Goal: Task Accomplishment & Management: Use online tool/utility

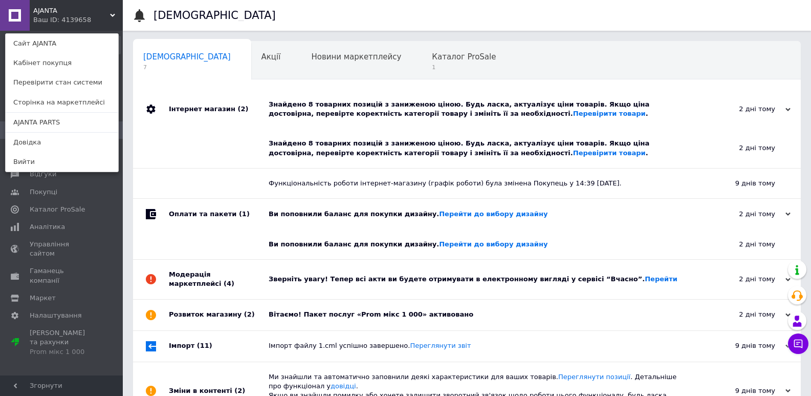
click at [113, 18] on div "AJANTA Ваш ID: 4139658 Сайт AJANTA Кабінет покупця Перевірити стан системи Стор…" at bounding box center [61, 15] width 123 height 31
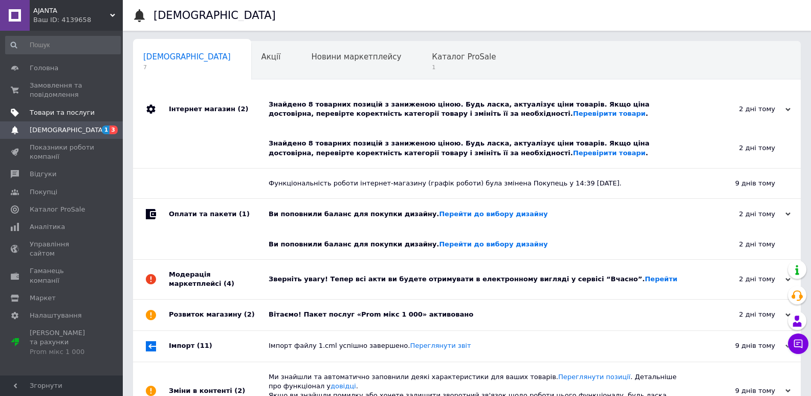
click at [60, 114] on span "Товари та послуги" at bounding box center [62, 112] width 65 height 9
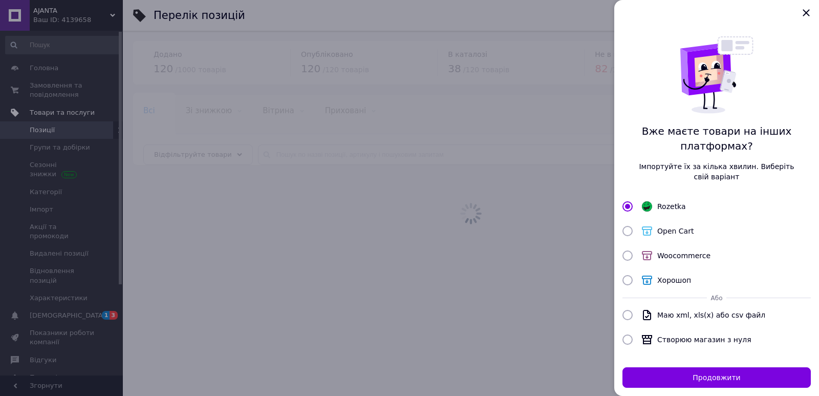
click at [60, 114] on div at bounding box center [409, 198] width 819 height 396
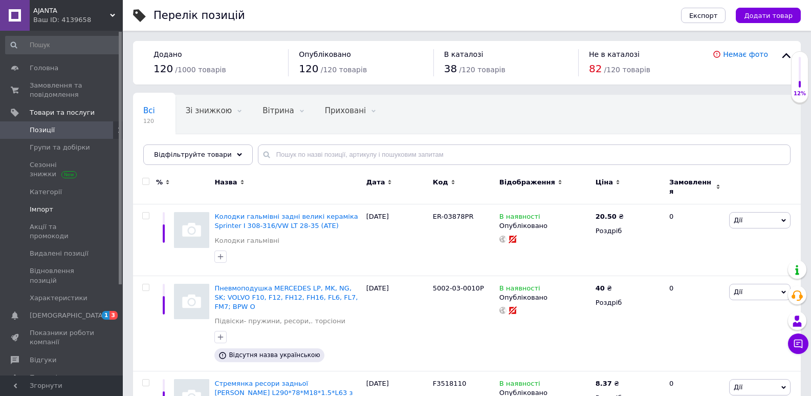
click at [48, 210] on span "Імпорт" at bounding box center [42, 209] width 24 height 9
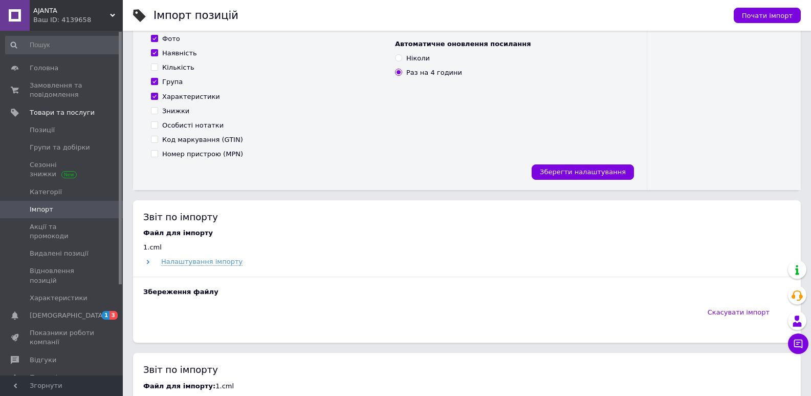
scroll to position [247, 0]
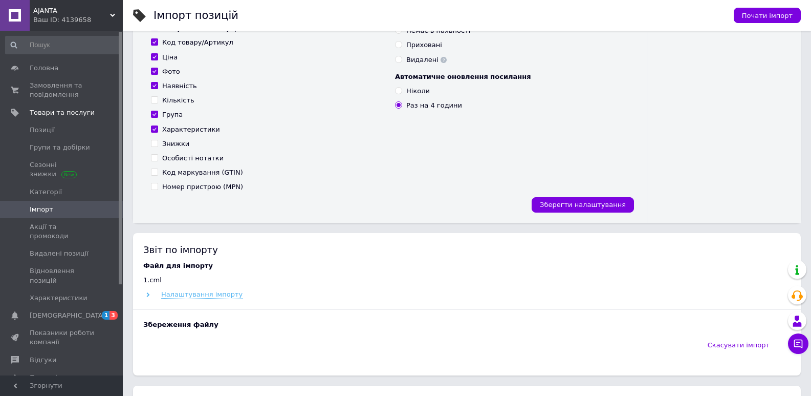
click at [224, 294] on span "Налаштування імпорту" at bounding box center [201, 294] width 81 height 8
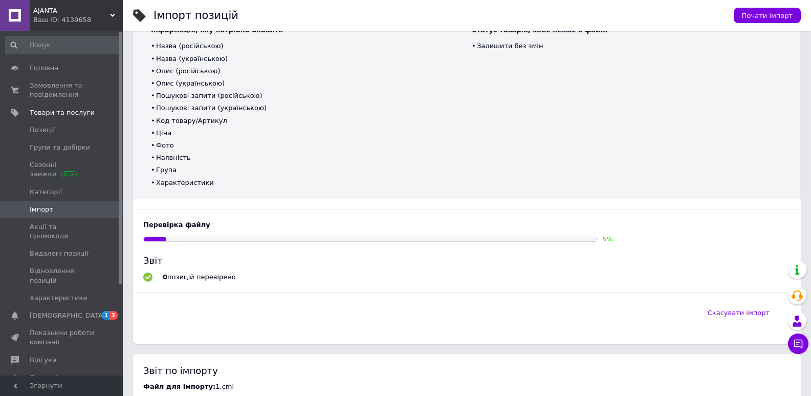
scroll to position [554, 0]
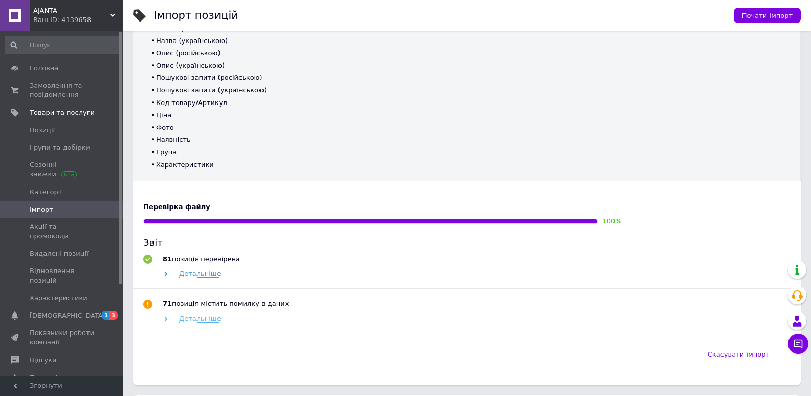
click at [207, 319] on span "Детальніше" at bounding box center [200, 318] width 42 height 8
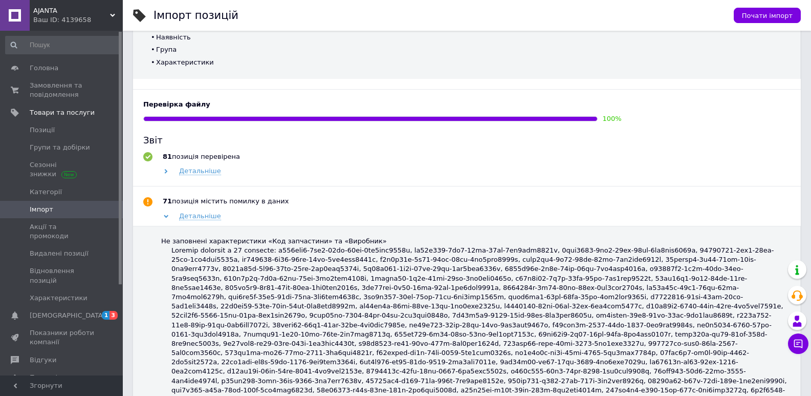
scroll to position [708, 0]
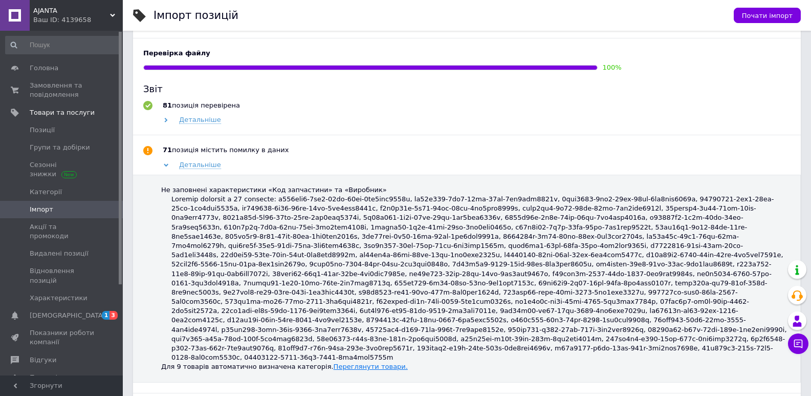
click at [355, 362] on link "Переглянути товари." at bounding box center [371, 366] width 74 height 8
